Goal: Communication & Community: Connect with others

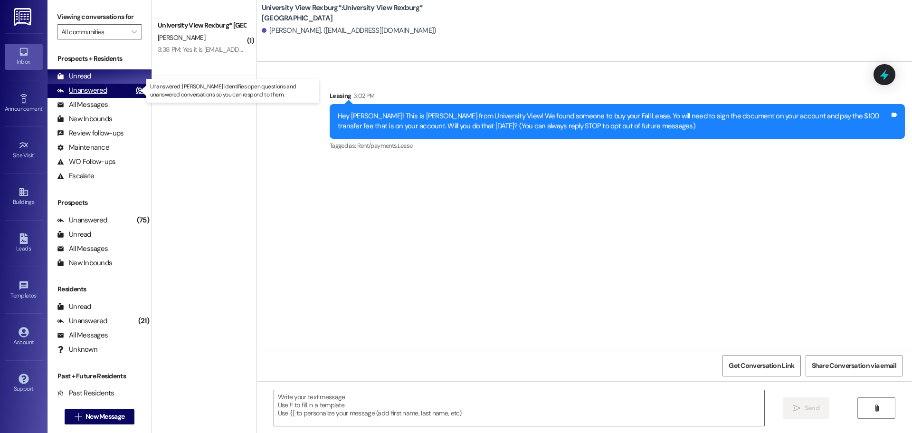
click at [115, 94] on div "Unanswered (96)" at bounding box center [99, 91] width 104 height 14
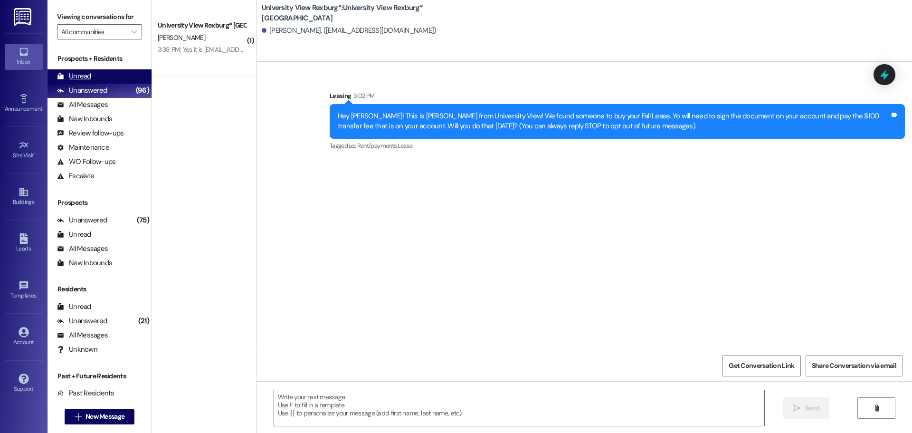
click at [113, 76] on div "Unread (0)" at bounding box center [99, 76] width 104 height 14
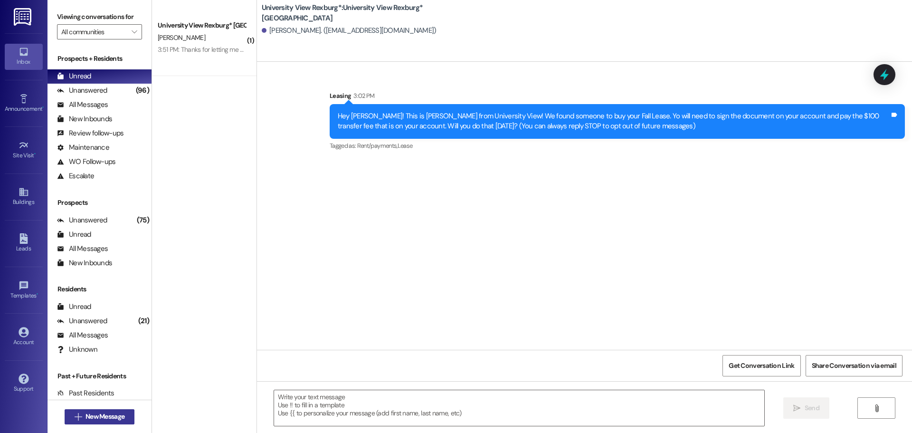
click at [87, 419] on span "New Message" at bounding box center [104, 416] width 39 height 10
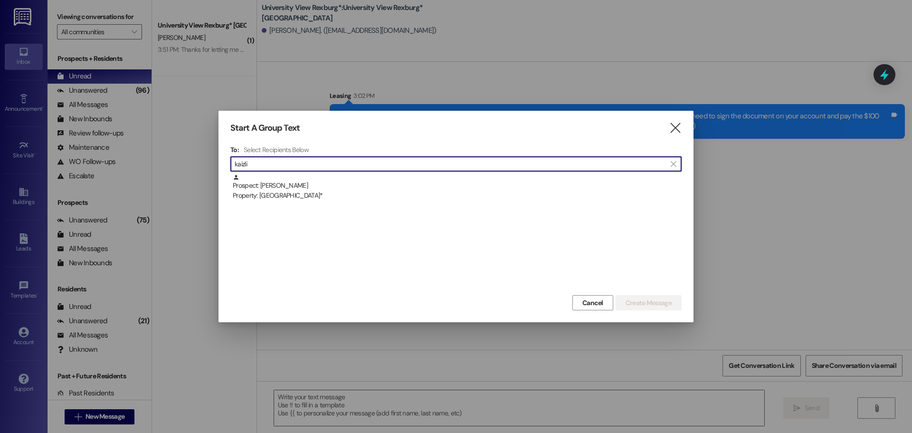
type input "kaizli"
click at [321, 184] on div "Prospect: Kaizli Rose Property: [GEOGRAPHIC_DATA]*" at bounding box center [457, 187] width 449 height 27
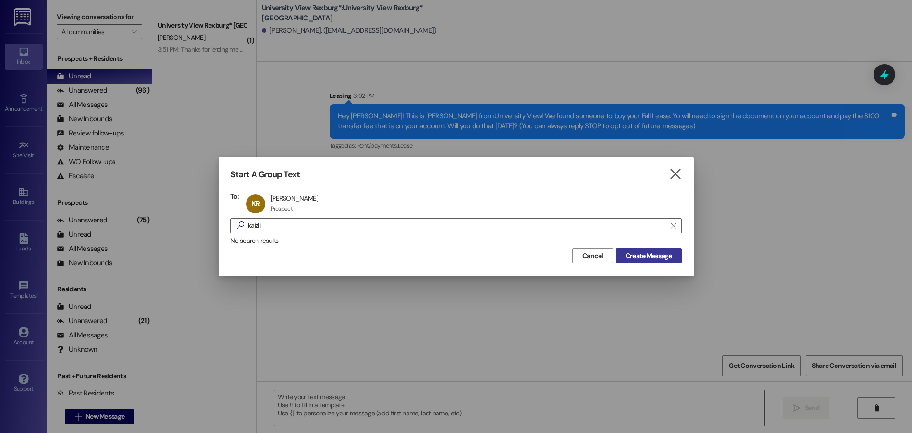
click at [658, 254] on span "Create Message" at bounding box center [648, 256] width 46 height 10
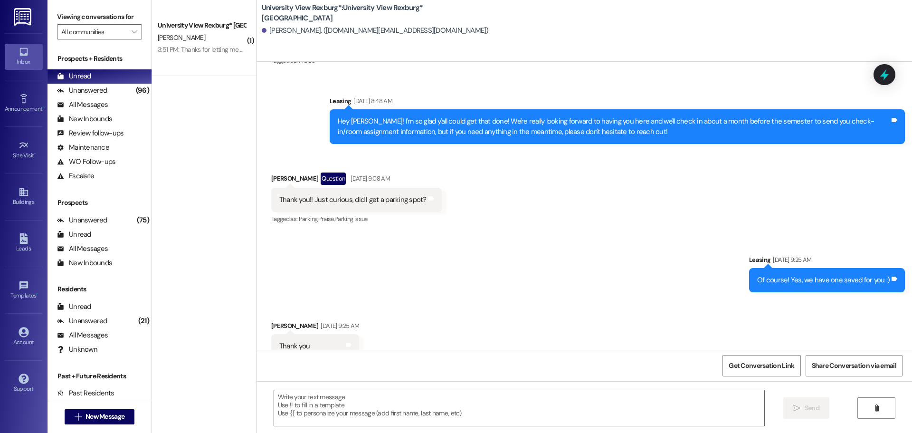
scroll to position [868, 0]
